Goal: Task Accomplishment & Management: Manage account settings

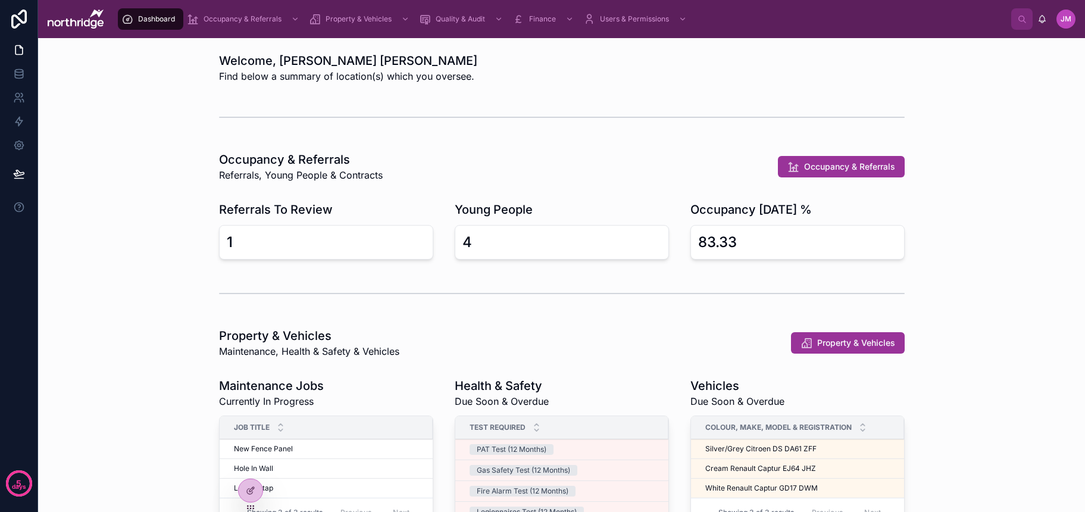
click at [0, 0] on icon at bounding box center [0, 0] width 0 height 0
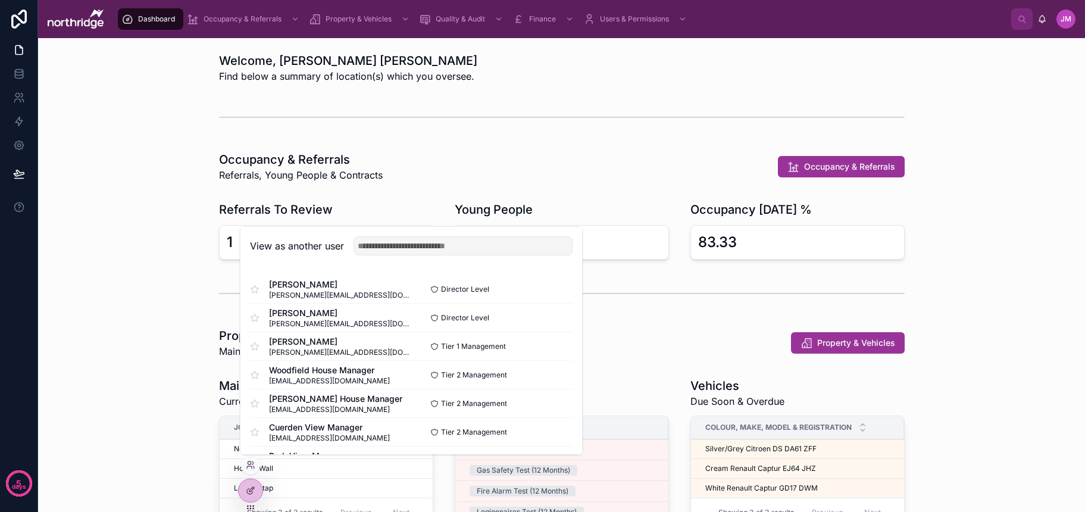
click at [0, 0] on button "Select" at bounding box center [0, 0] width 0 height 0
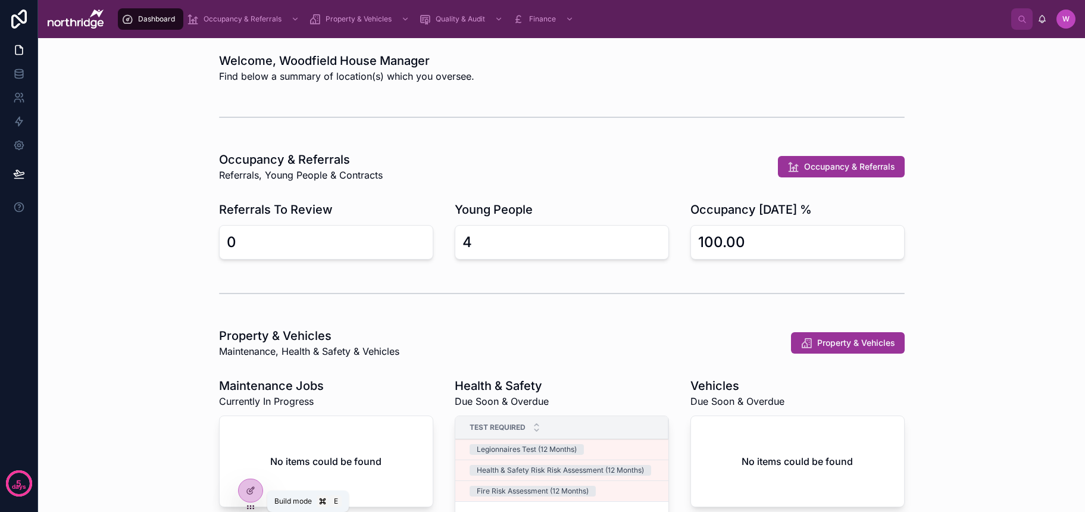
click at [248, 490] on icon at bounding box center [249, 491] width 5 height 5
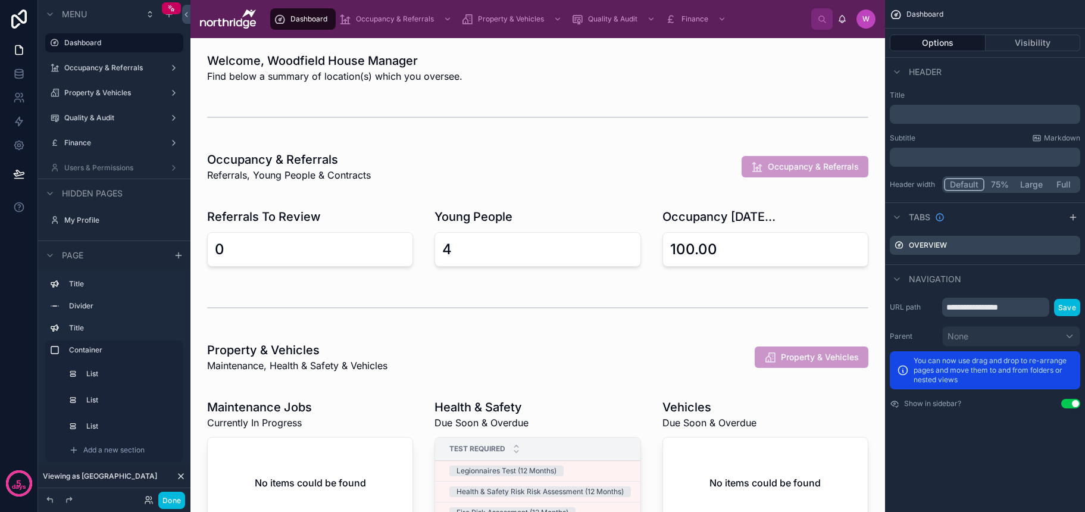
click at [474, 263] on div at bounding box center [537, 237] width 675 height 82
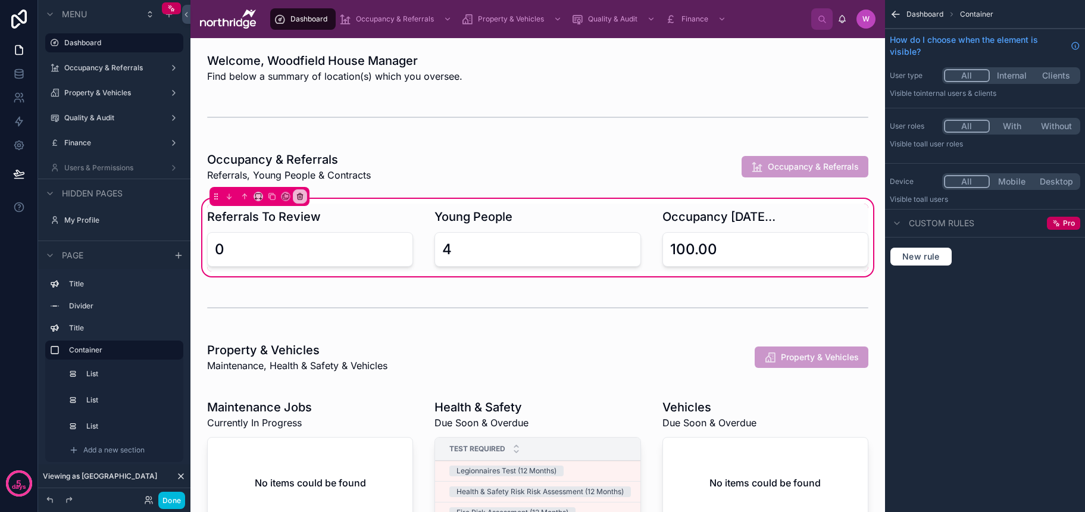
click at [483, 256] on div at bounding box center [537, 238] width 220 height 68
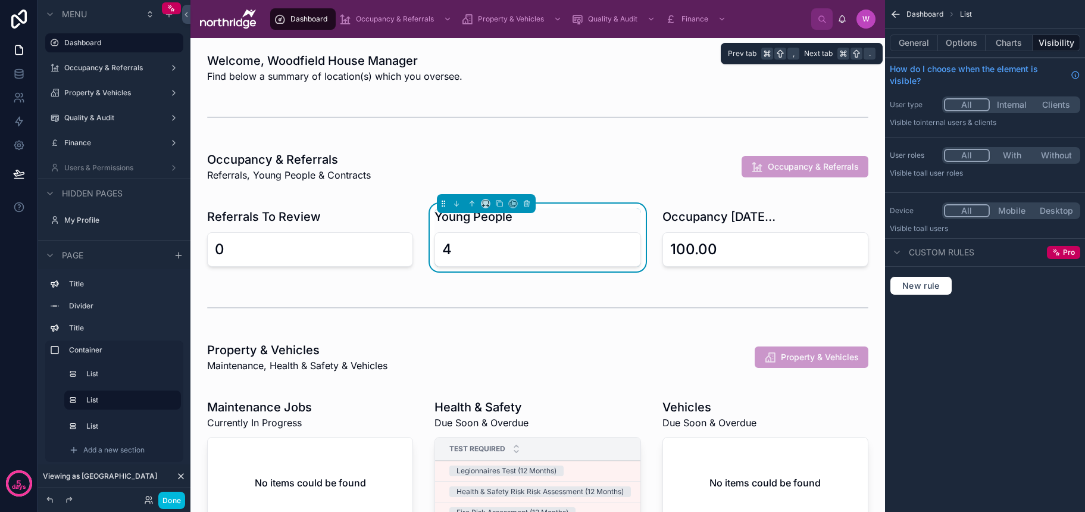
click at [995, 43] on button "Charts" at bounding box center [1009, 43] width 48 height 17
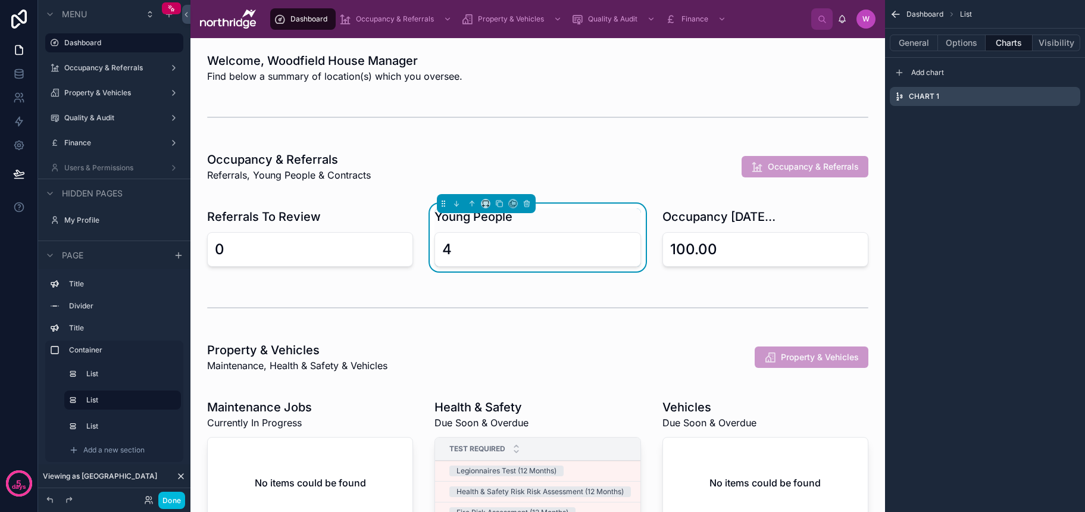
click at [0, 0] on icon "scrollable content" at bounding box center [0, 0] width 0 height 0
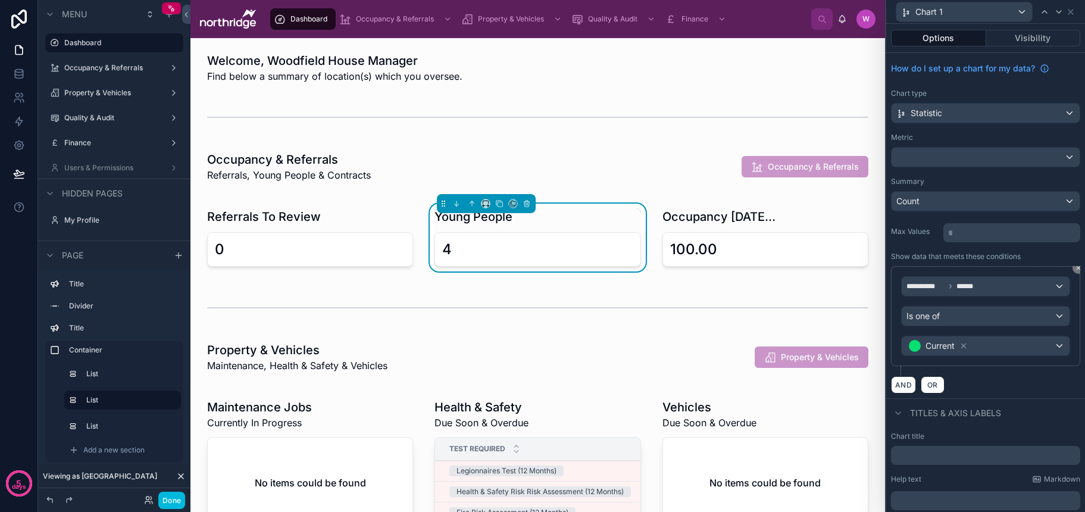
click at [904, 387] on button "AND" at bounding box center [903, 384] width 25 height 17
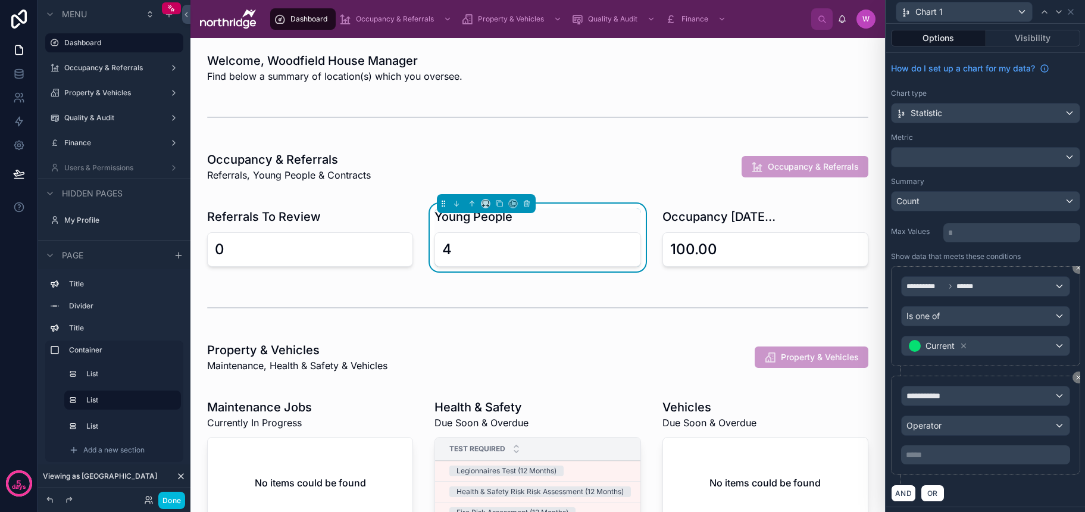
click at [943, 393] on span "**********" at bounding box center [928, 396] width 44 height 12
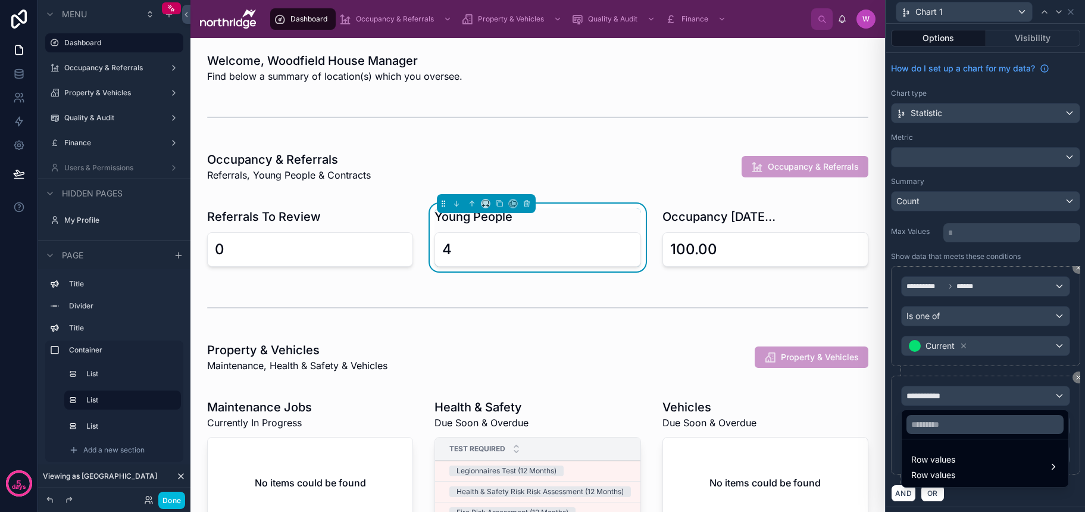
click at [958, 462] on div "Row values Row values" at bounding box center [985, 466] width 148 height 29
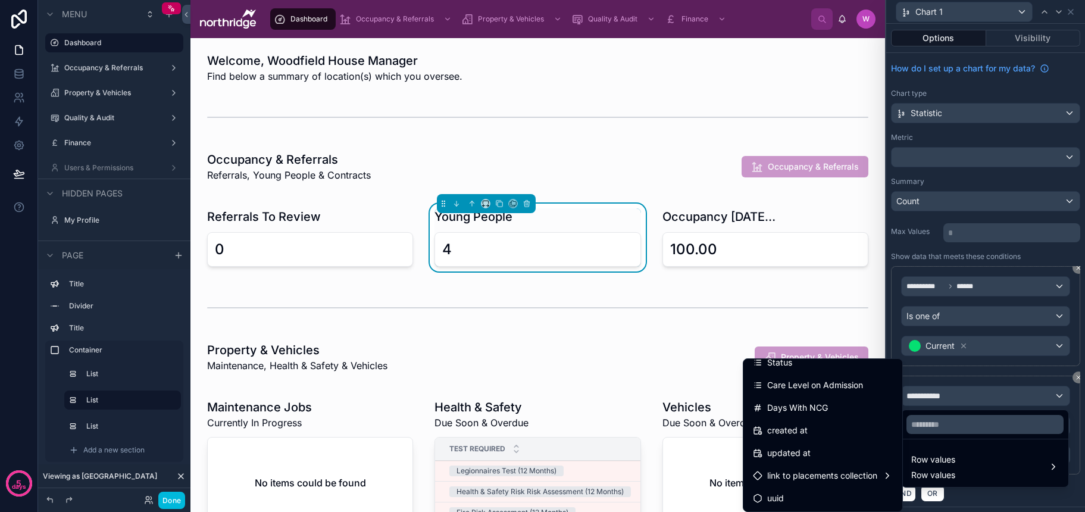
click at [837, 475] on span "link to placements collection" at bounding box center [822, 475] width 110 height 14
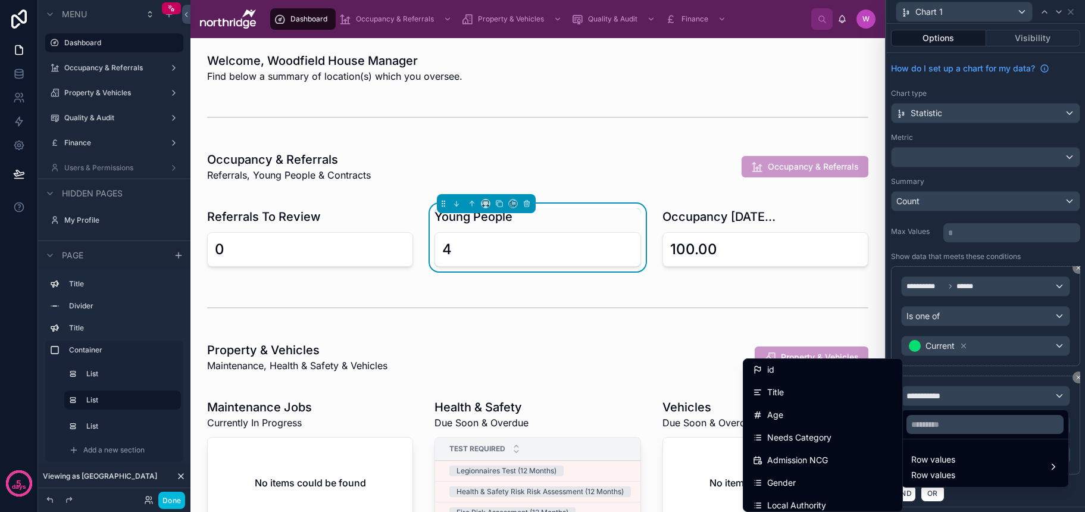
click at [1078, 477] on div at bounding box center [985, 256] width 199 height 512
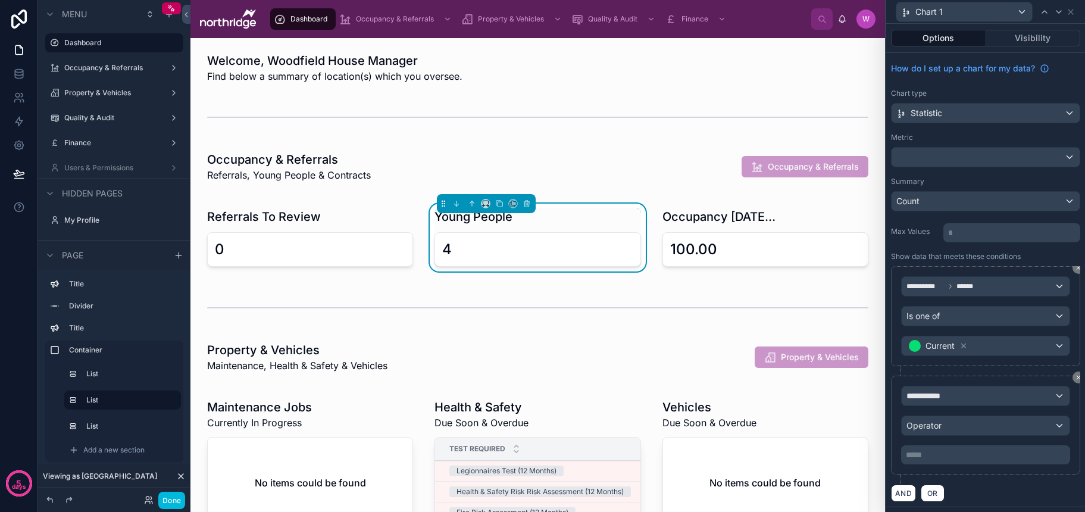
click at [1078, 379] on icon at bounding box center [1078, 377] width 4 height 4
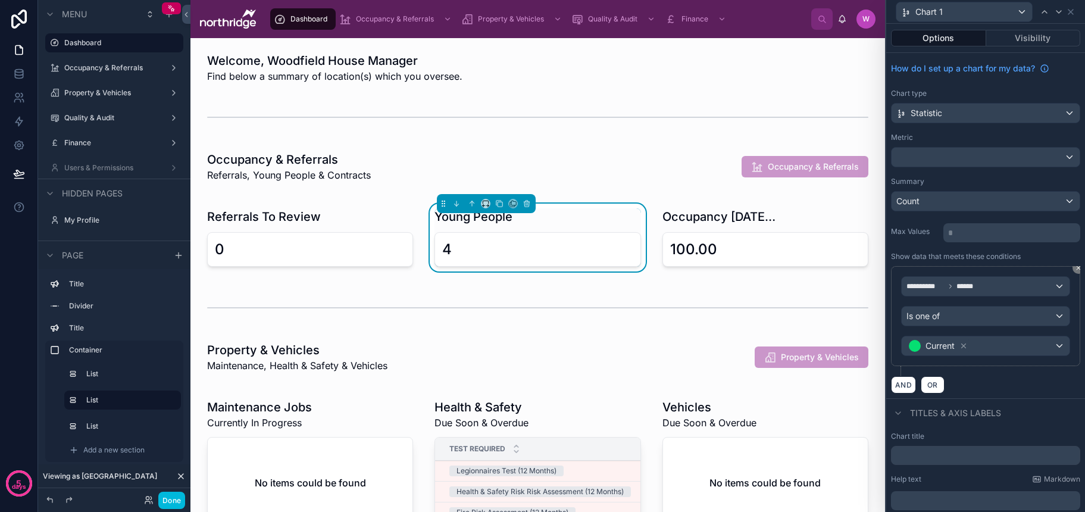
scroll to position [1, 0]
click at [1071, 15] on icon at bounding box center [1071, 12] width 10 height 10
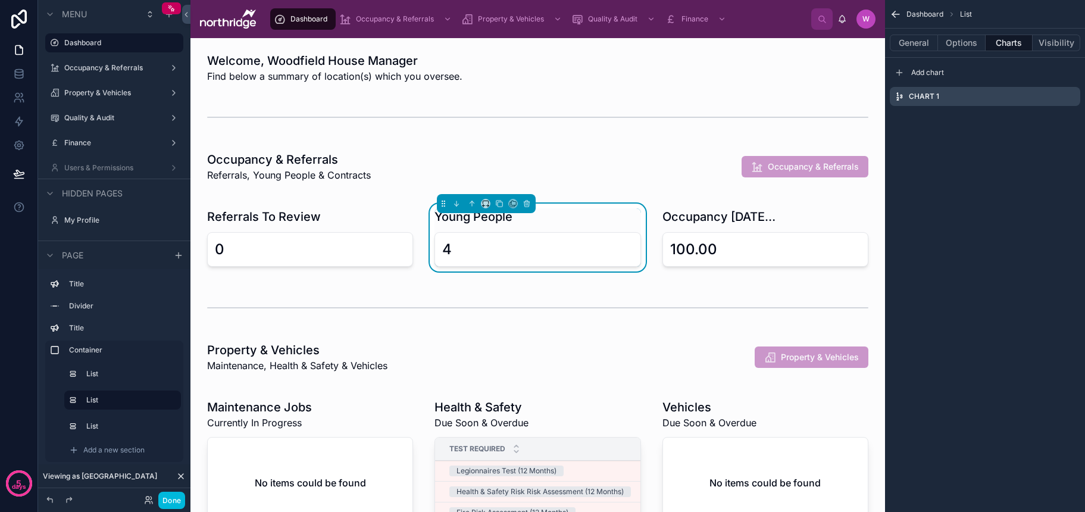
click at [916, 48] on button "General" at bounding box center [914, 43] width 48 height 17
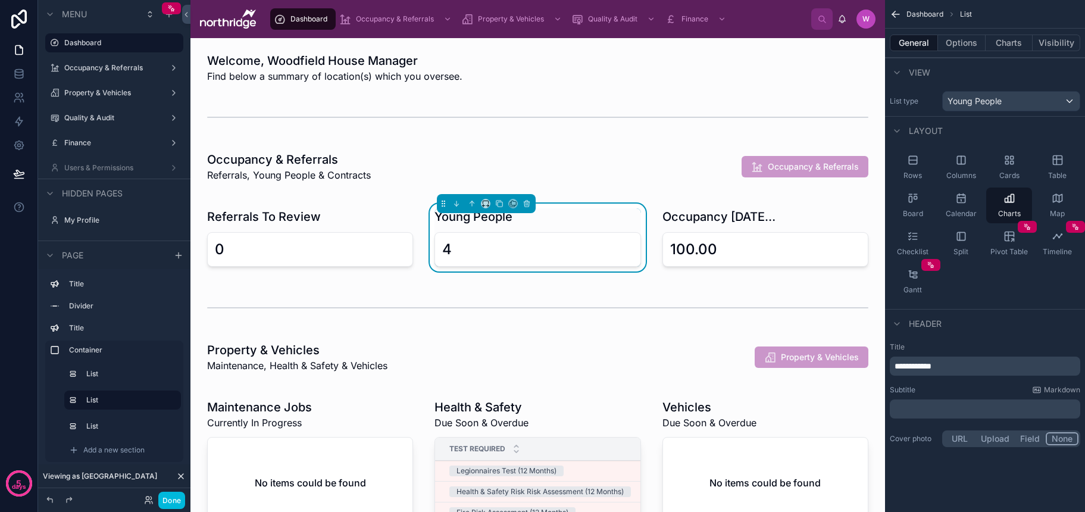
click at [975, 93] on div "Young People" at bounding box center [1011, 101] width 137 height 19
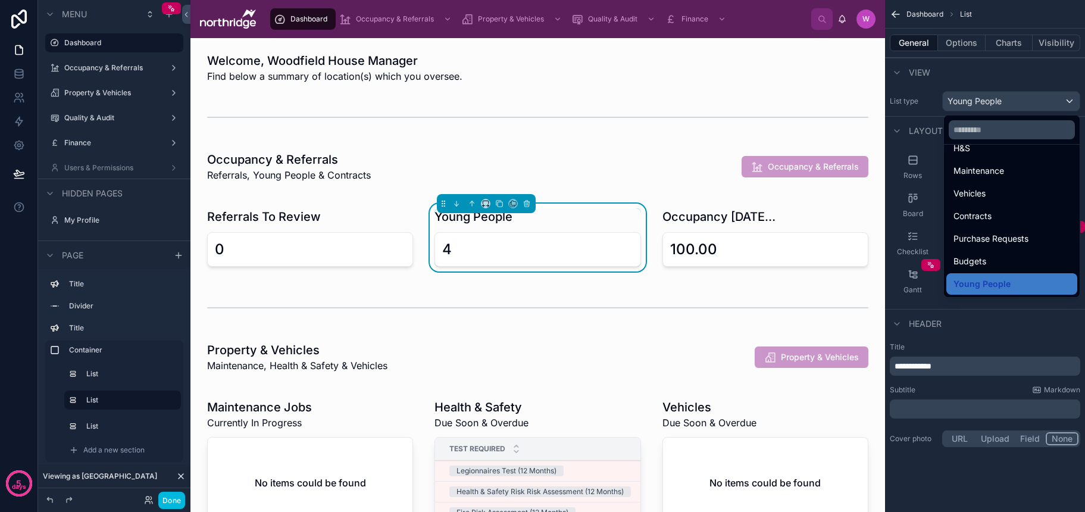
scroll to position [188, 0]
click at [982, 224] on div "Contracts" at bounding box center [1011, 215] width 131 height 21
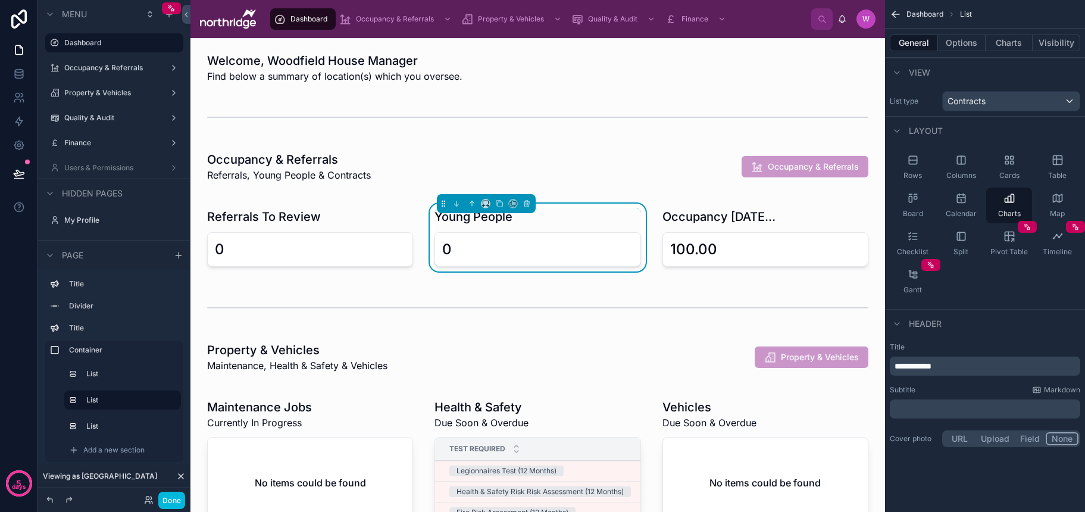
click at [1007, 48] on button "Charts" at bounding box center [1009, 43] width 48 height 17
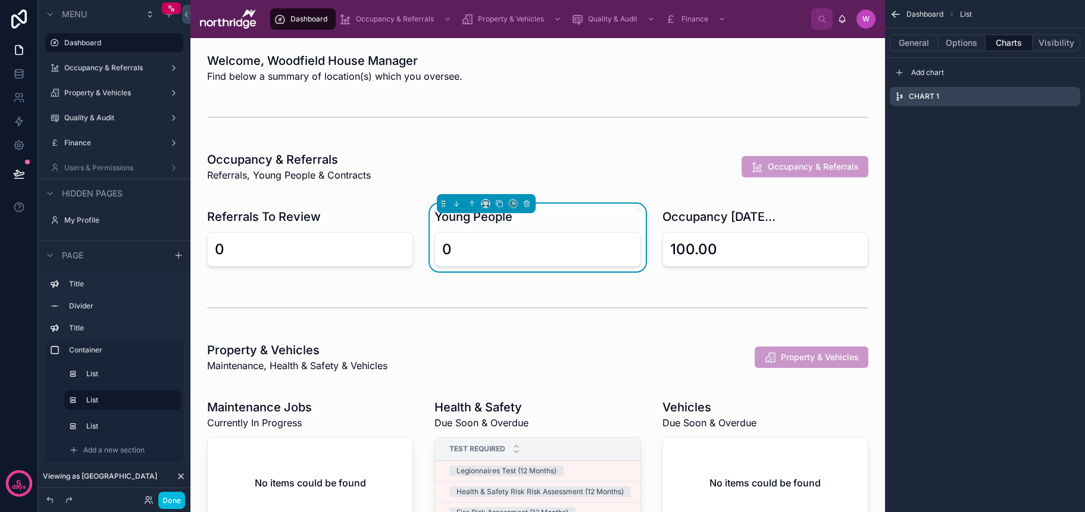
click at [0, 0] on icon "scrollable content" at bounding box center [0, 0] width 0 height 0
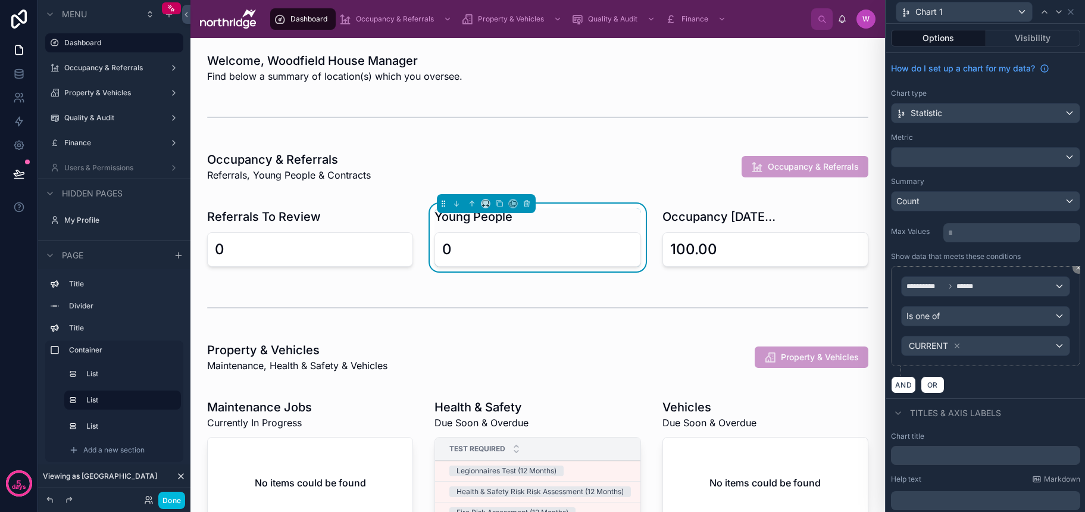
click at [996, 313] on div "Is one of" at bounding box center [985, 315] width 168 height 19
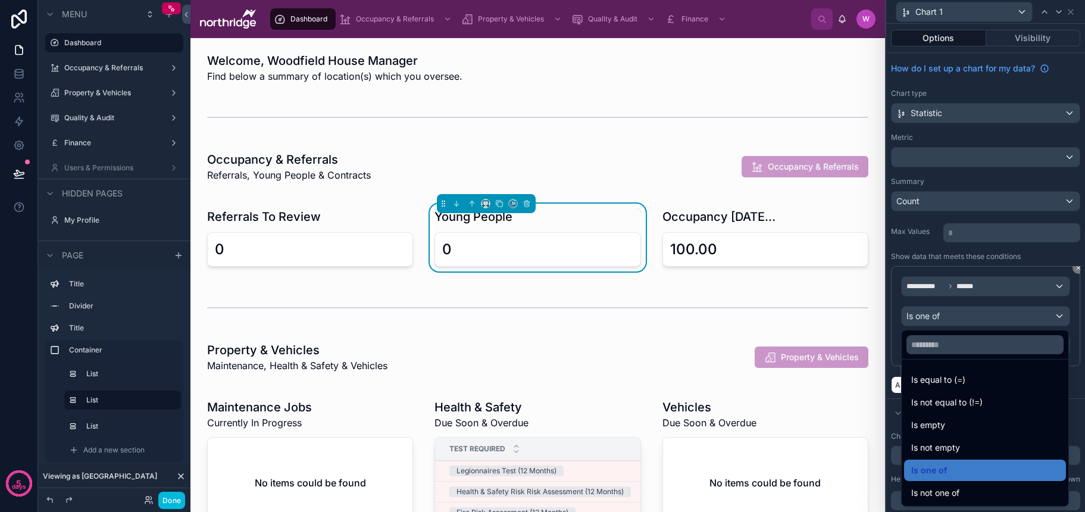
click at [1000, 328] on div "Is equal to (=) Is not equal to (!=) Is empty Is not empty Is one of Is not one…" at bounding box center [985, 416] width 168 height 179
click at [1014, 324] on div at bounding box center [985, 256] width 199 height 512
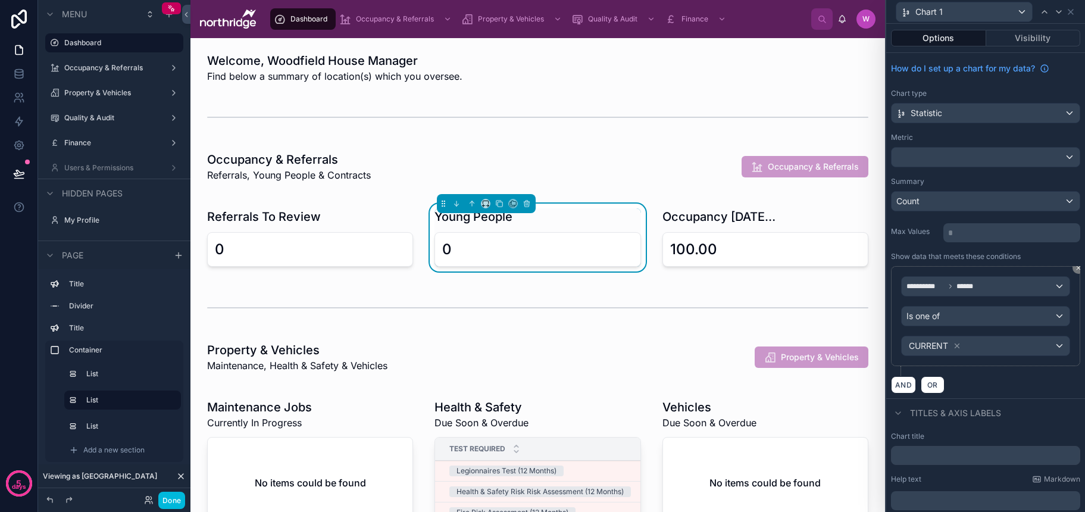
click at [1050, 347] on div "CURRENT" at bounding box center [985, 345] width 168 height 19
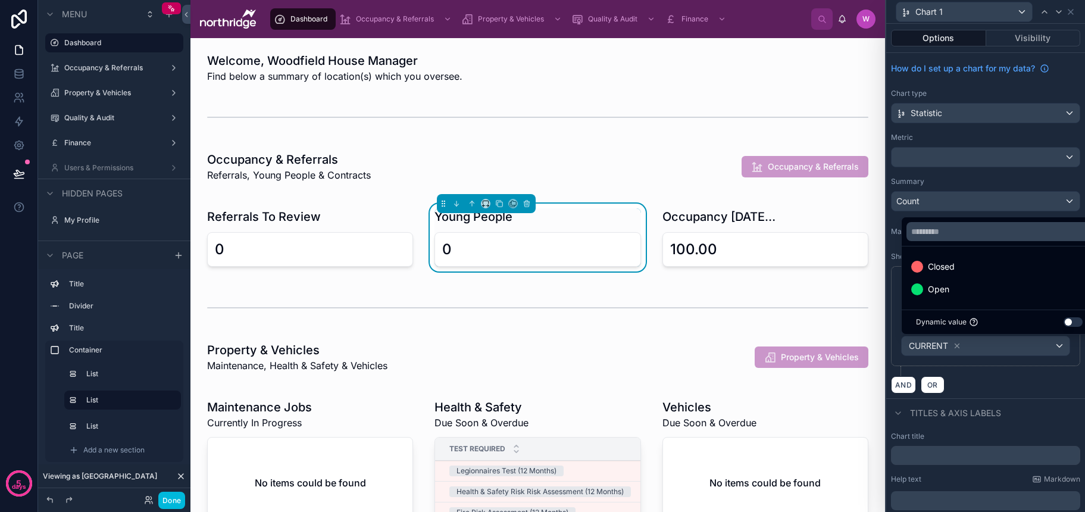
click at [943, 296] on span "Open" at bounding box center [938, 289] width 21 height 14
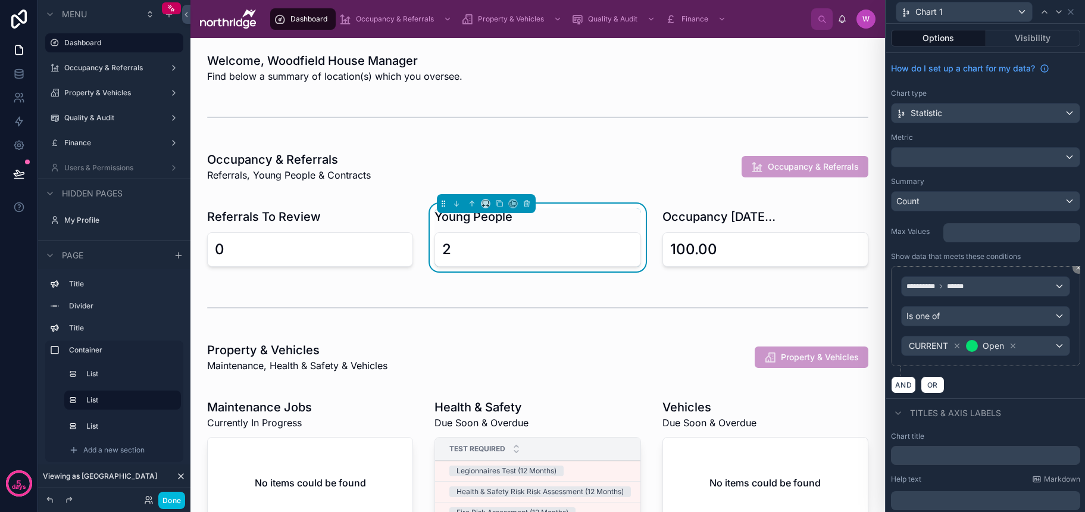
click at [959, 345] on icon at bounding box center [957, 346] width 8 height 8
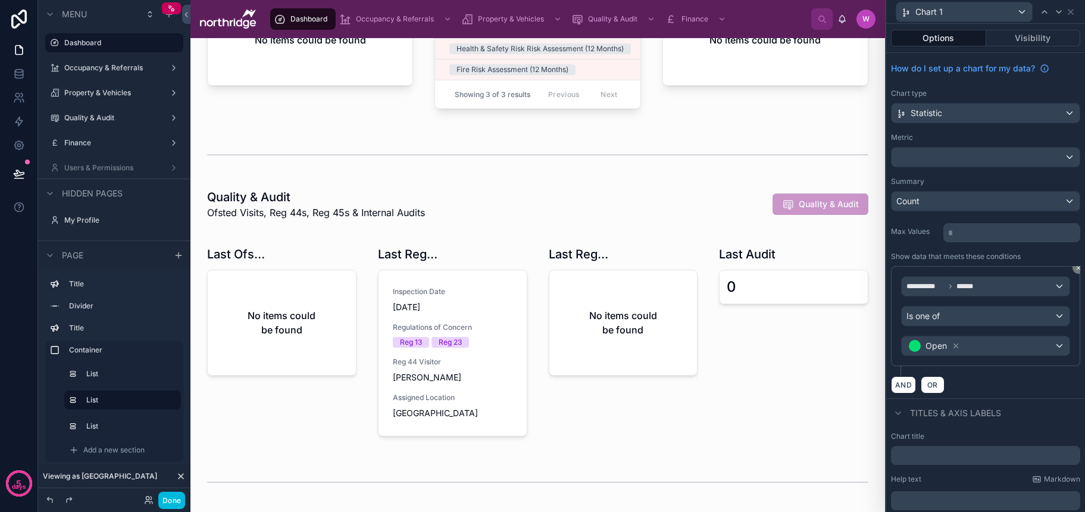
scroll to position [444, 0]
click at [174, 503] on button "Done" at bounding box center [171, 500] width 27 height 17
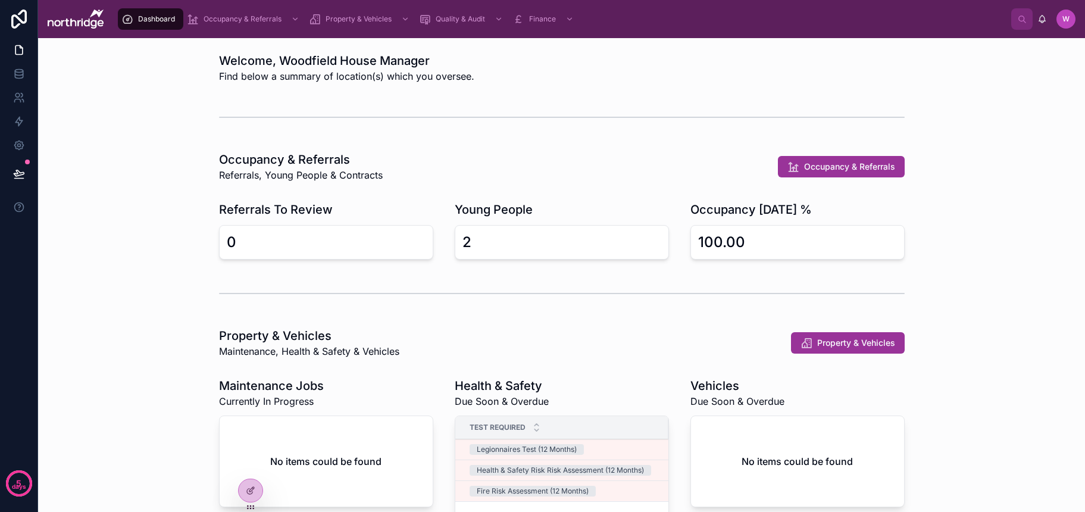
scroll to position [0, 0]
click at [234, 19] on span "Occupancy & Referrals" at bounding box center [243, 19] width 78 height 10
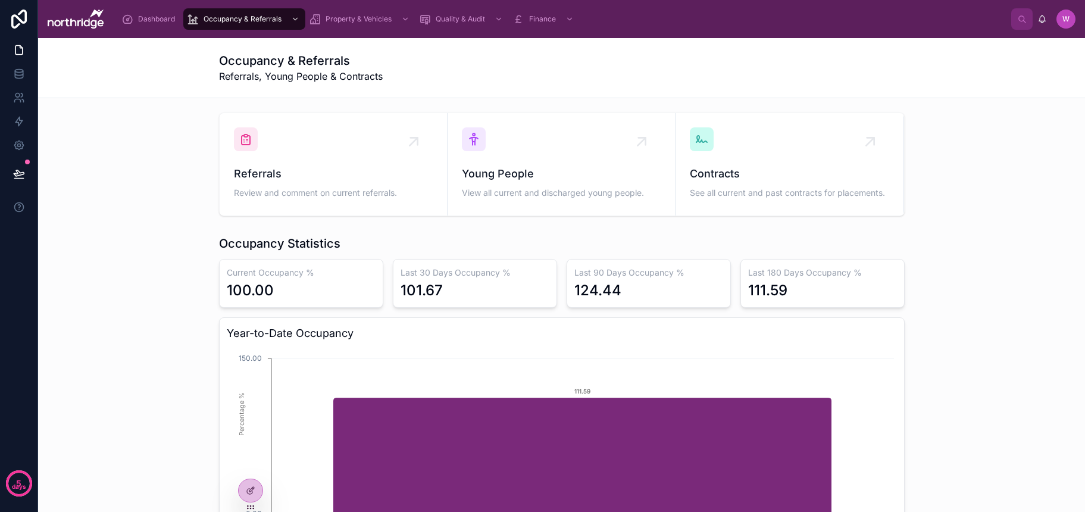
click at [368, 177] on span "Referrals" at bounding box center [333, 173] width 199 height 17
